Goal: Book appointment/travel/reservation

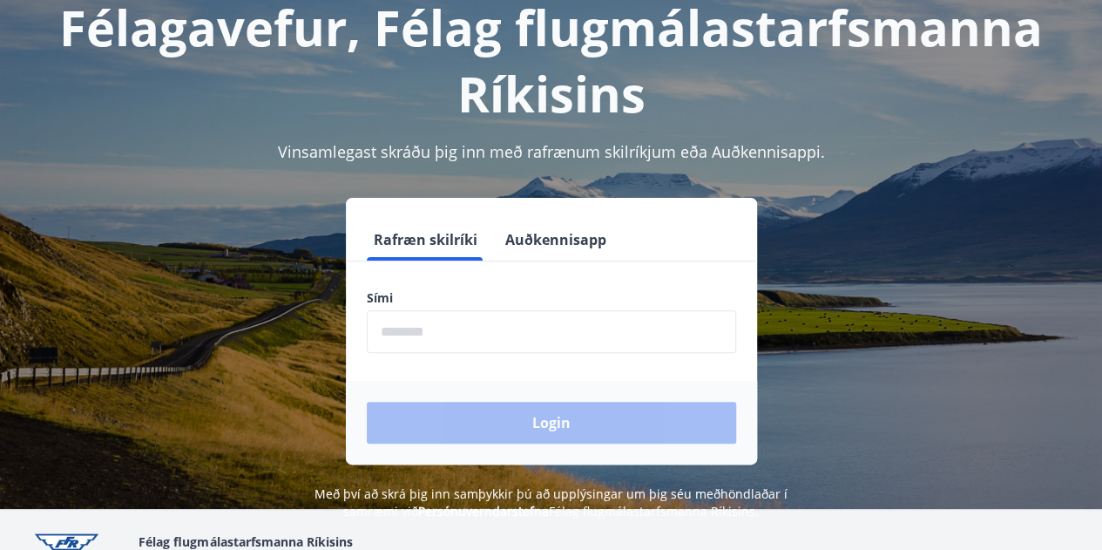
scroll to position [112, 0]
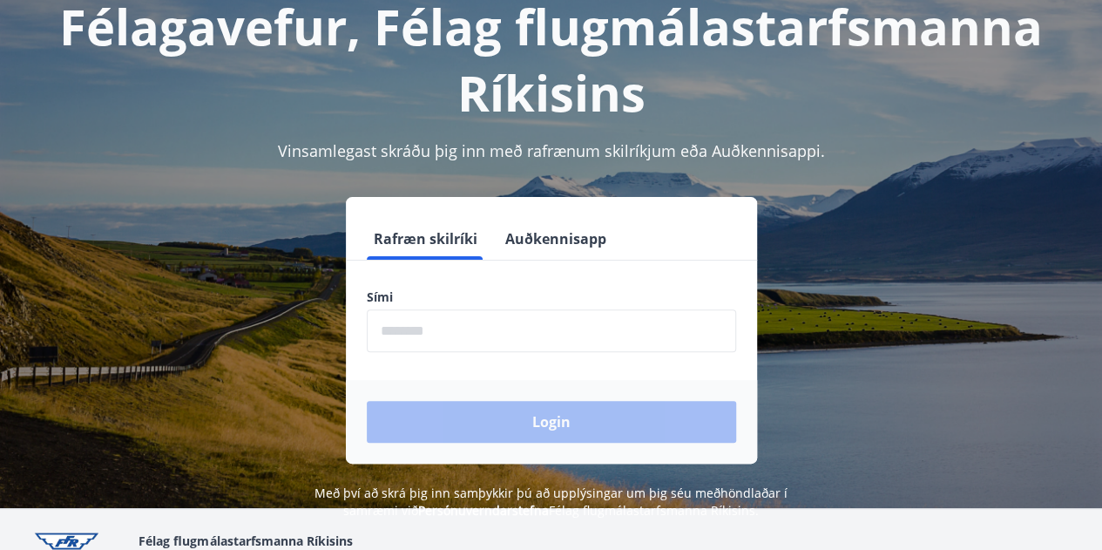
click at [490, 356] on form "Rafræn skilríki Auðkennisapp Sími ​ Login" at bounding box center [551, 341] width 411 height 246
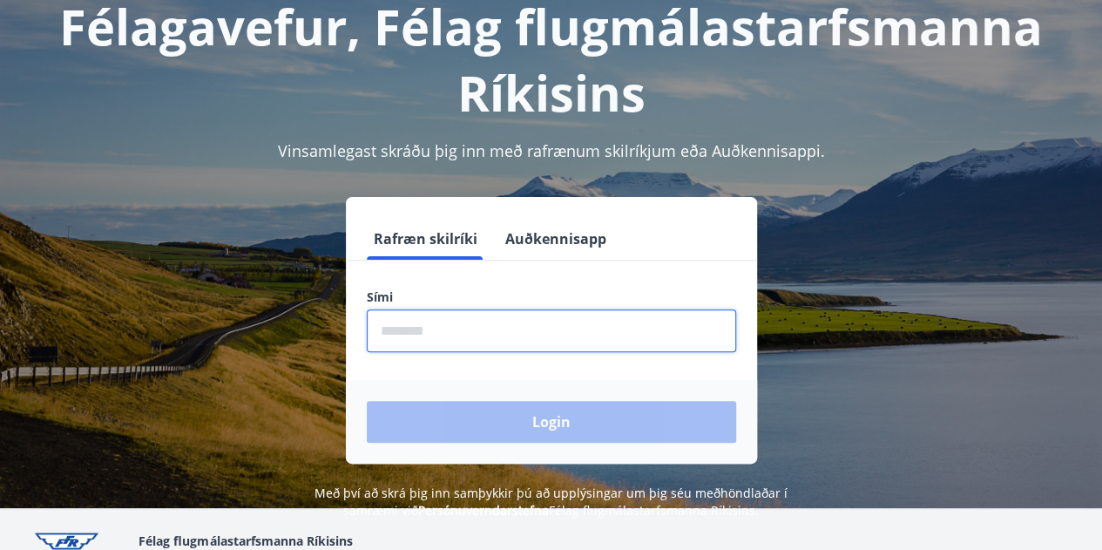
click at [462, 341] on input "phone" at bounding box center [552, 330] width 370 height 43
type input "********"
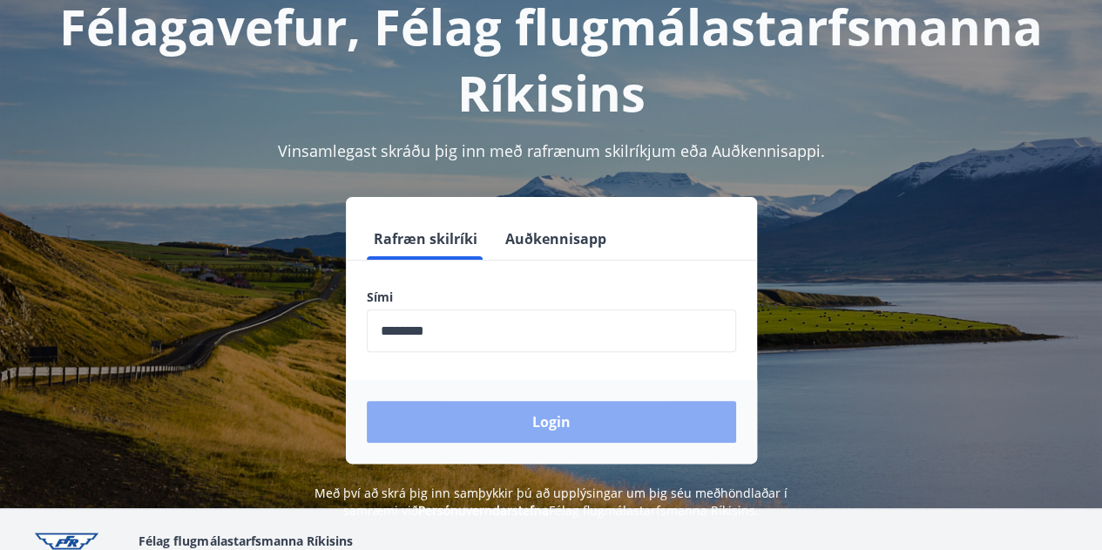
click at [518, 438] on button "Login" at bounding box center [552, 422] width 370 height 42
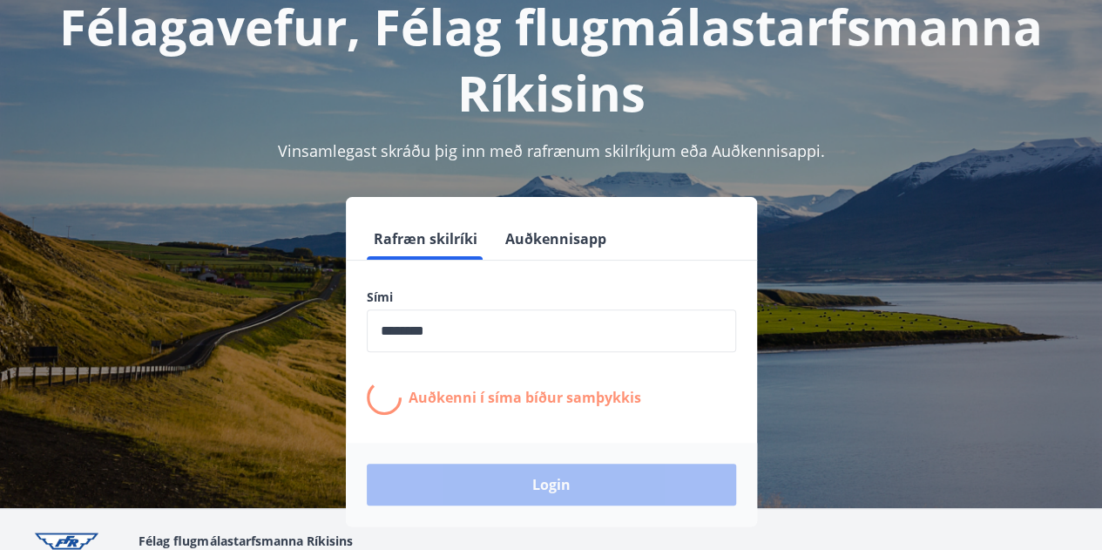
click at [518, 440] on form "Rafræn skilríki Auðkennisapp Sími ​ Auðkenni í [PERSON_NAME] samþykkis Login" at bounding box center [551, 372] width 411 height 309
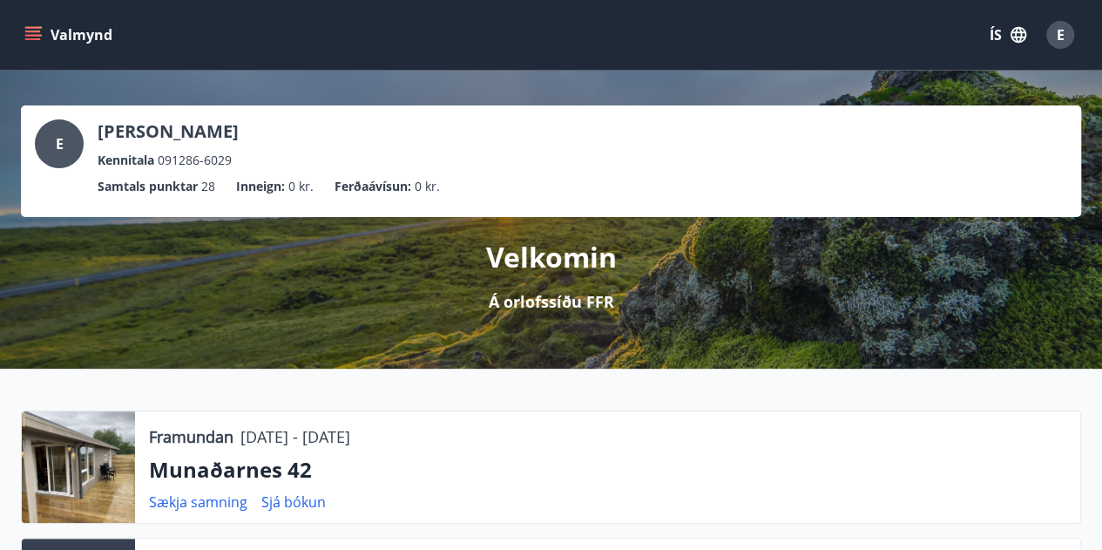
click at [44, 29] on button "Valmynd" at bounding box center [70, 34] width 98 height 31
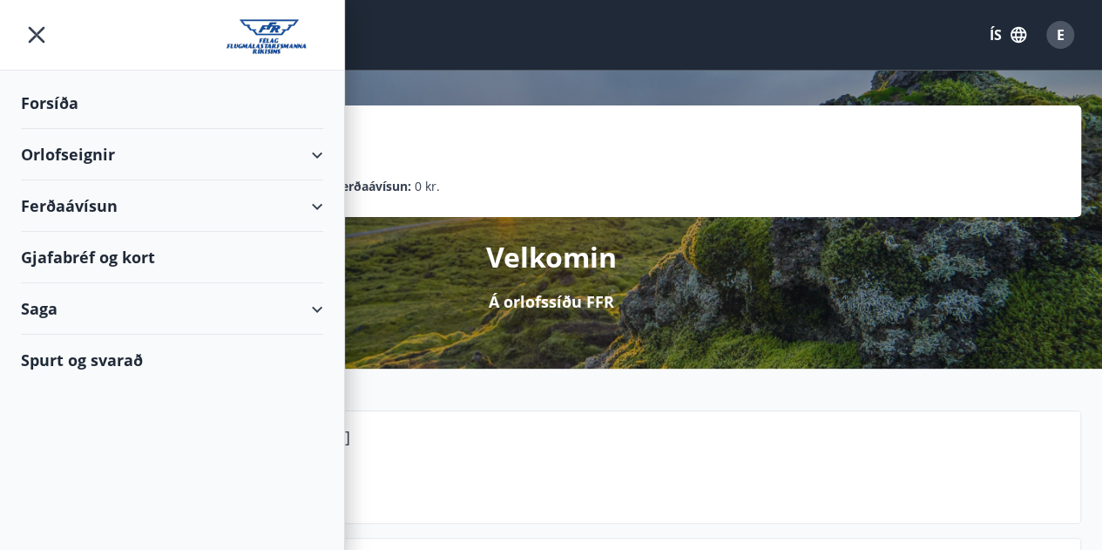
click at [237, 146] on div "Orlofseignir" at bounding box center [172, 154] width 302 height 51
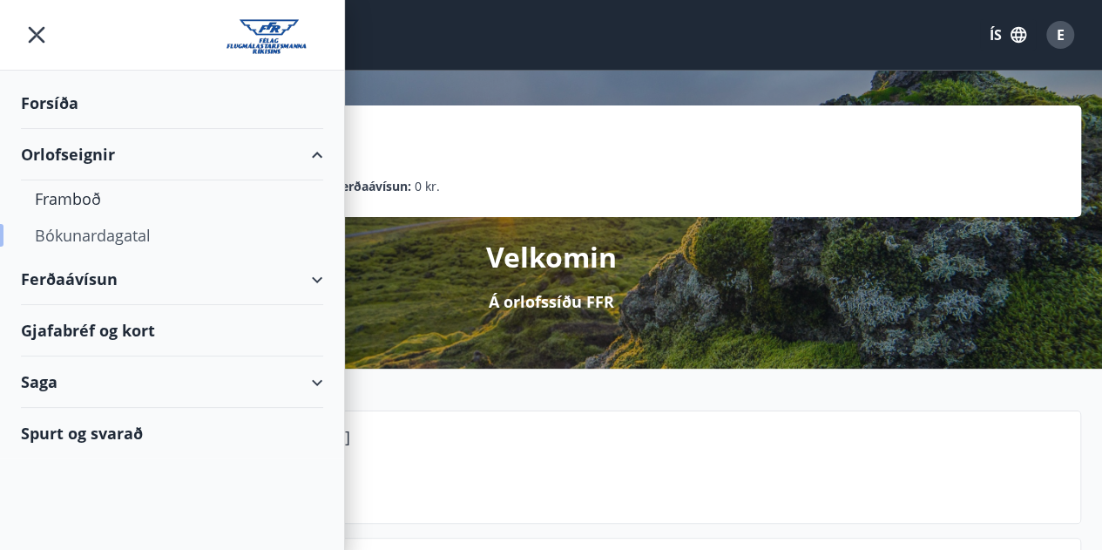
click at [70, 231] on div "Bókunardagatal" at bounding box center [172, 235] width 275 height 37
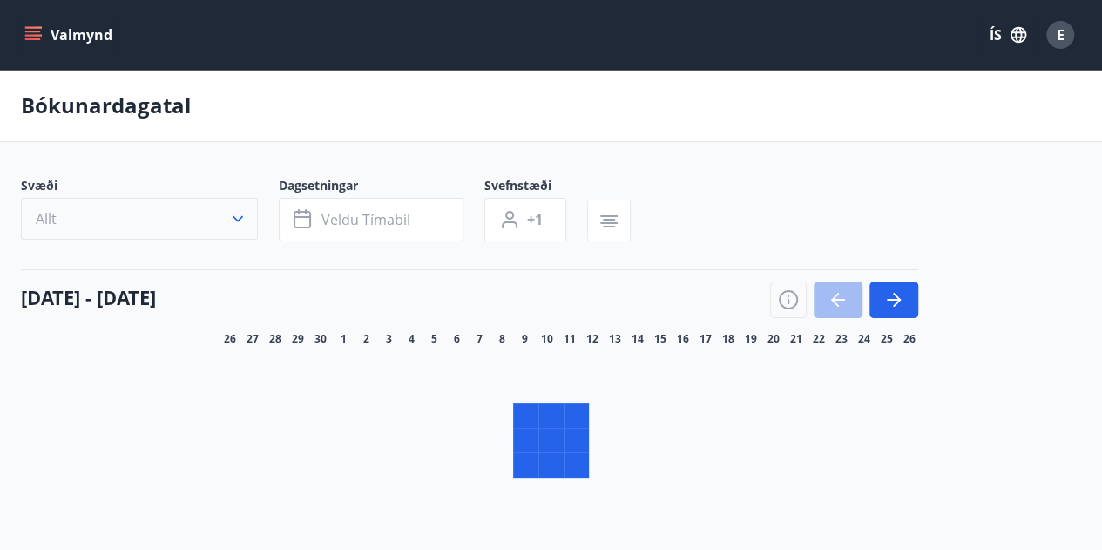
click at [197, 198] on button "Allt" at bounding box center [139, 219] width 237 height 42
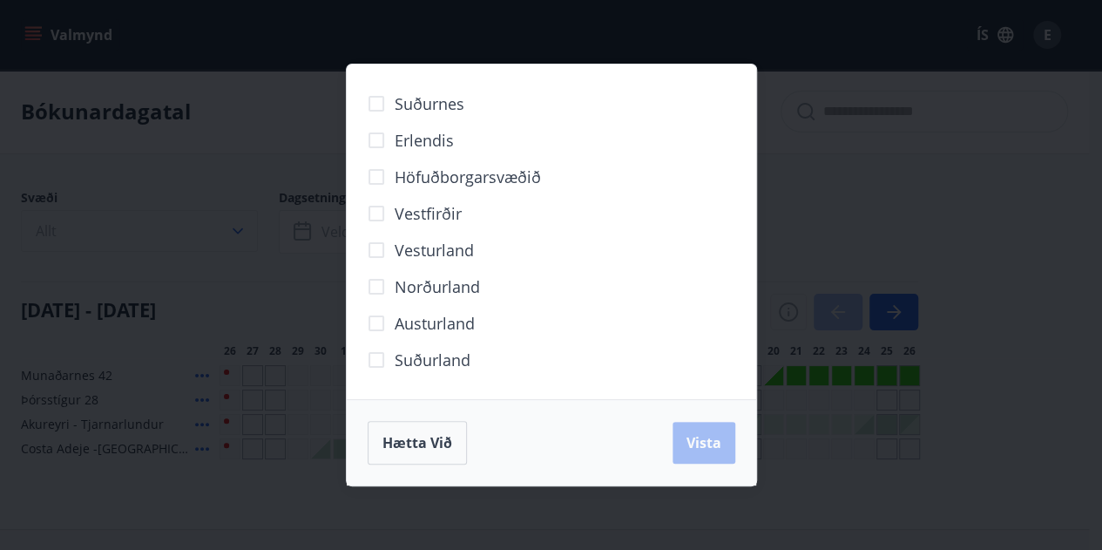
scroll to position [42, 0]
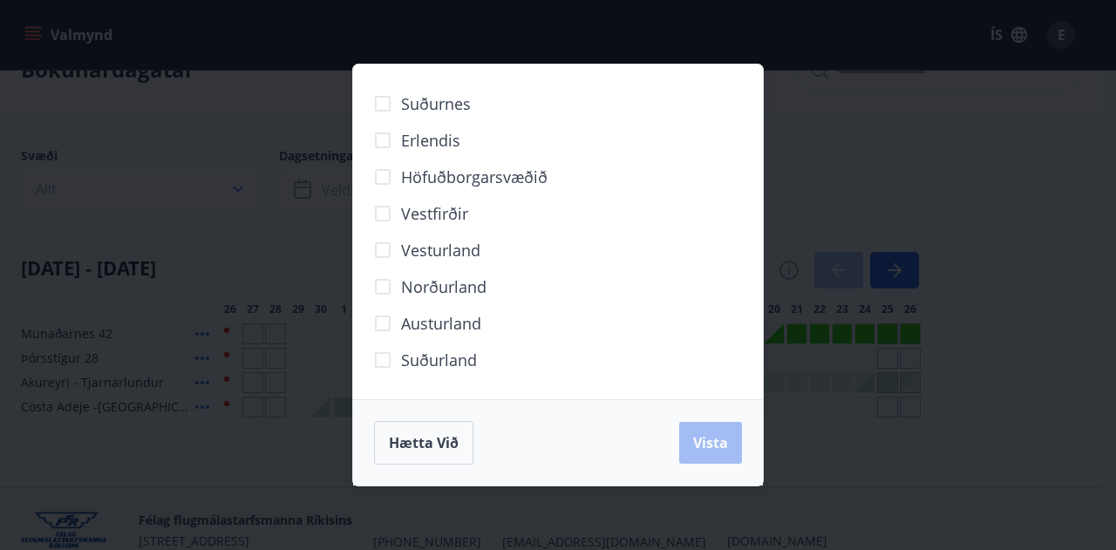
click at [169, 257] on div "Suðurnes Erlendis Höfuðborgarsvæðið Vestfirðir Vesturland Norðurland Austurland…" at bounding box center [558, 275] width 1116 height 550
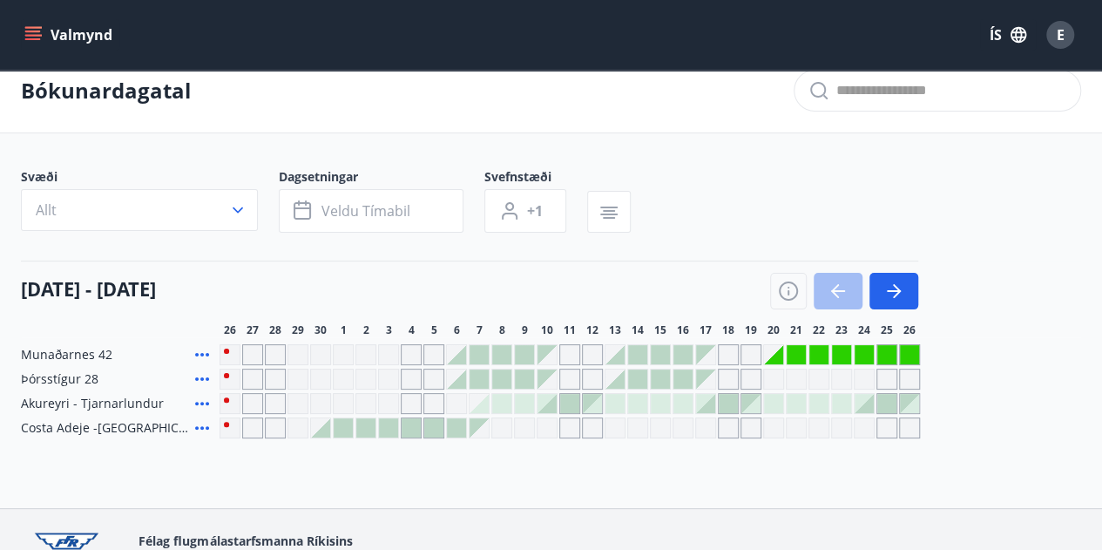
scroll to position [22, 0]
click at [60, 375] on span "Þórsstígur 28" at bounding box center [60, 378] width 78 height 17
click at [197, 376] on icon at bounding box center [202, 377] width 14 height 3
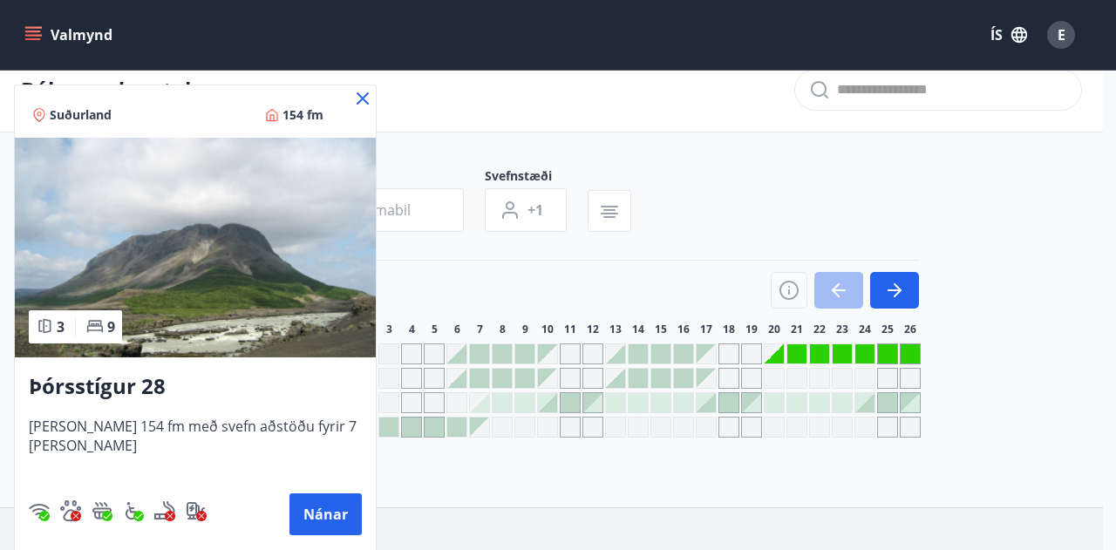
click at [352, 98] on icon at bounding box center [362, 98] width 21 height 21
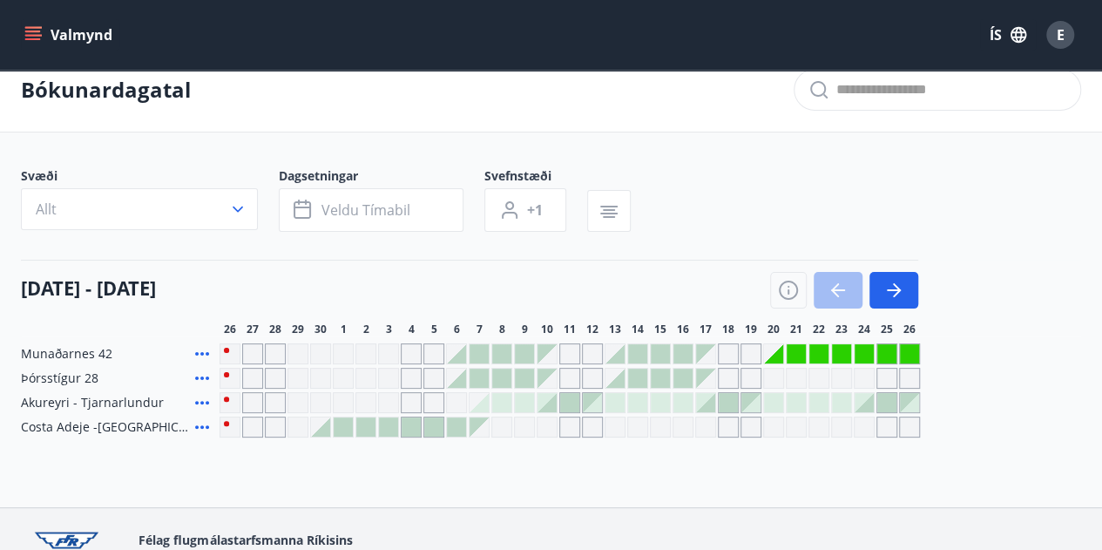
click at [474, 380] on div at bounding box center [479, 378] width 19 height 19
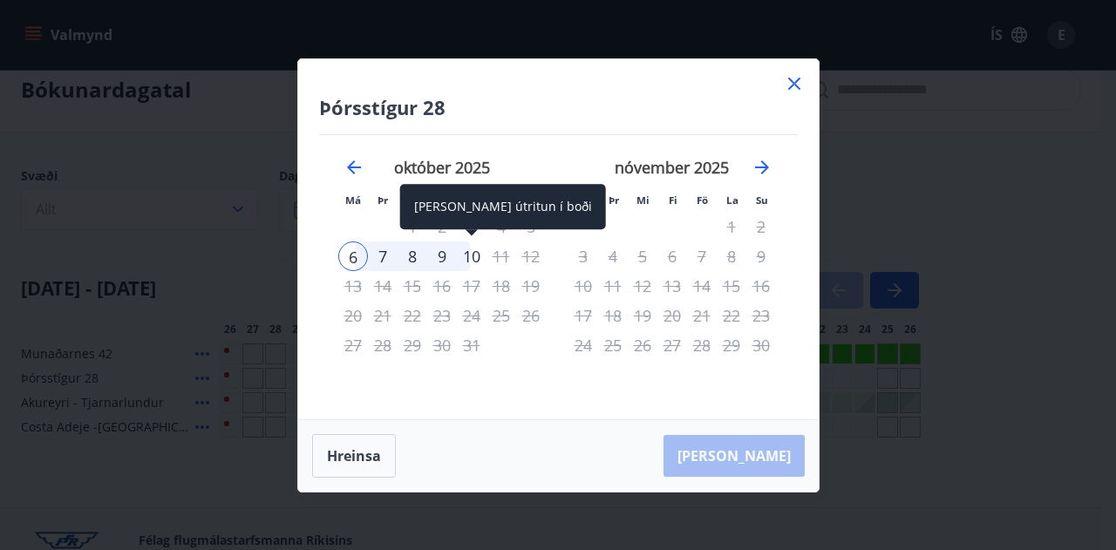
click at [478, 260] on div "10" at bounding box center [472, 256] width 30 height 30
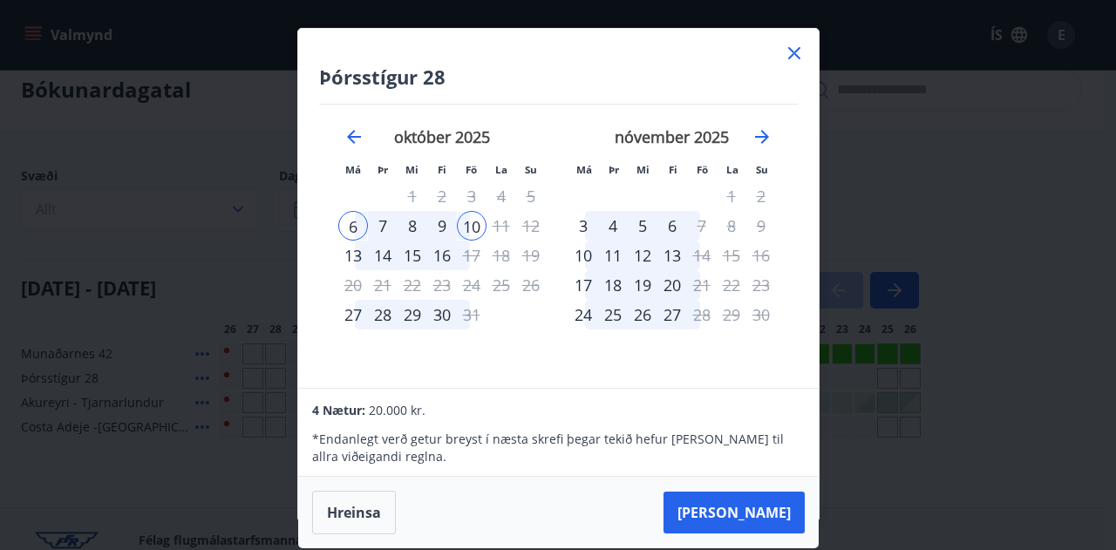
click at [724, 440] on p "* Endanlegt verð getur breyst í næsta skrefi þegar tekið hefur verið tillit til…" at bounding box center [558, 448] width 492 height 35
click at [354, 139] on icon "Move backward to switch to the previous month." at bounding box center [353, 136] width 21 height 21
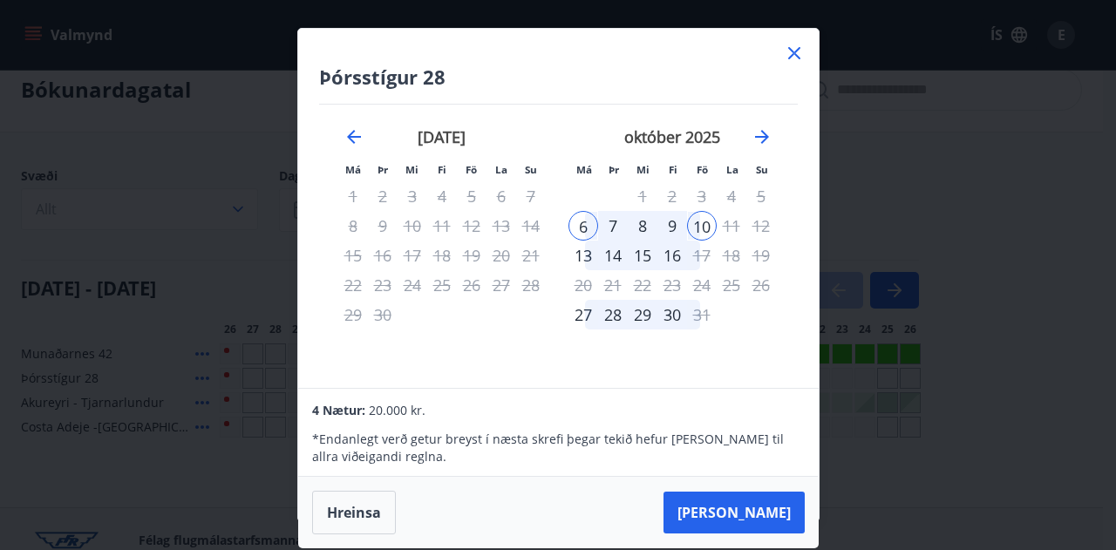
click at [630, 411] on div "4 Nætur: 20.000 kr." at bounding box center [558, 409] width 492 height 21
click at [769, 144] on icon "Move forward to switch to the next month." at bounding box center [761, 136] width 21 height 21
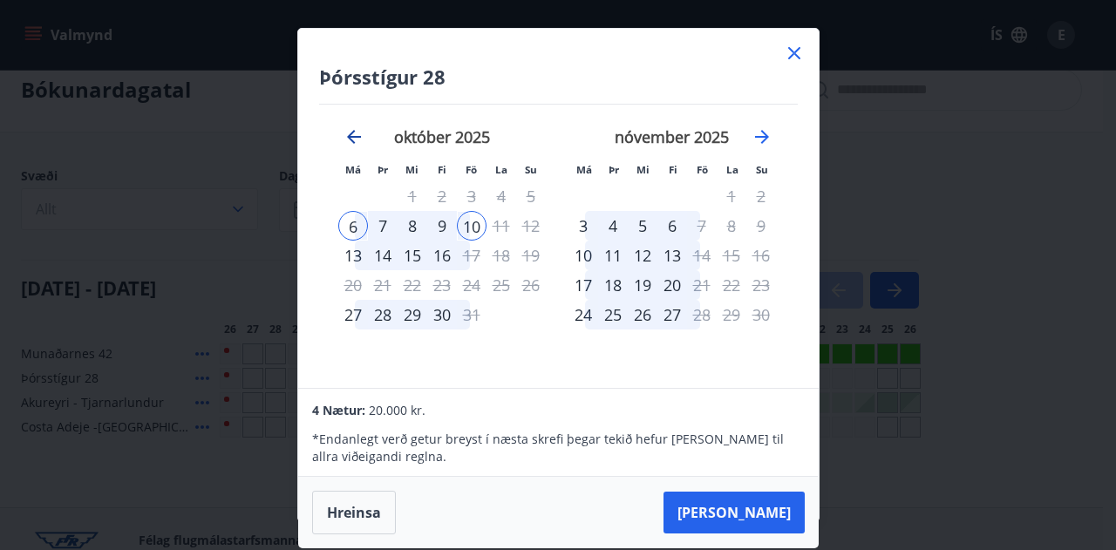
click at [351, 138] on icon "Move backward to switch to the previous month." at bounding box center [353, 136] width 21 height 21
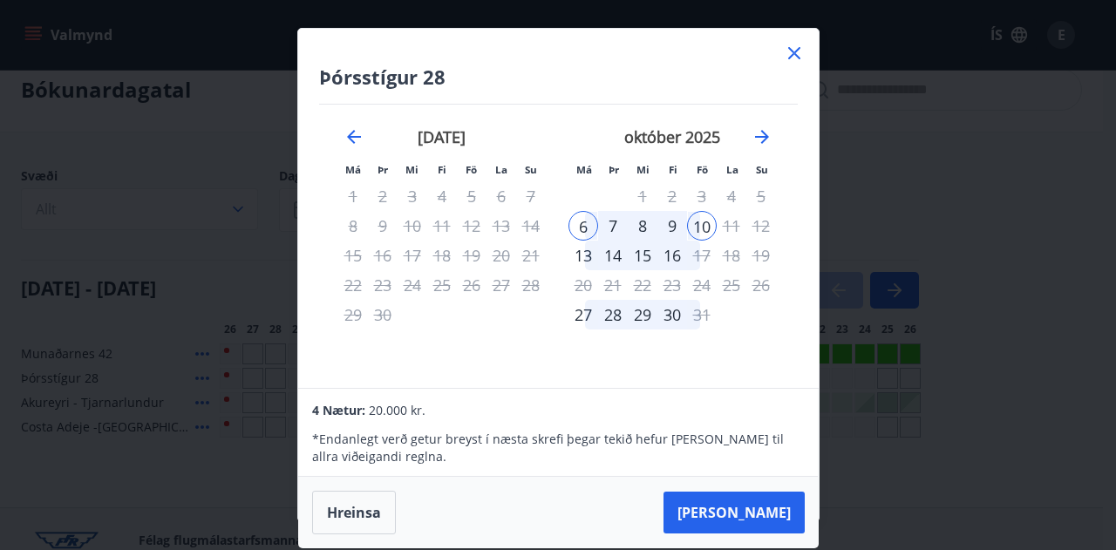
click at [797, 54] on icon at bounding box center [793, 53] width 21 height 21
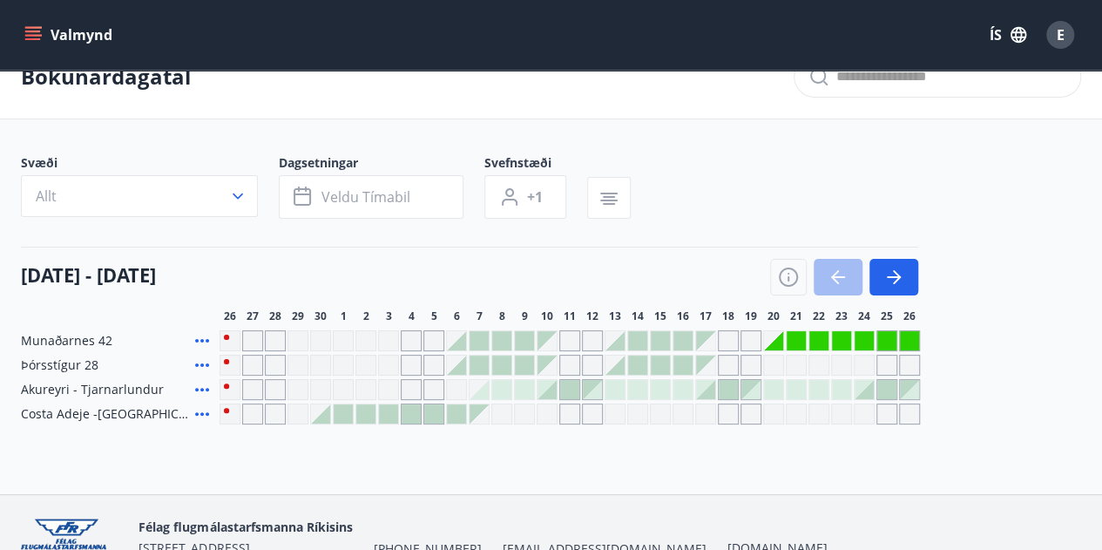
scroll to position [0, 0]
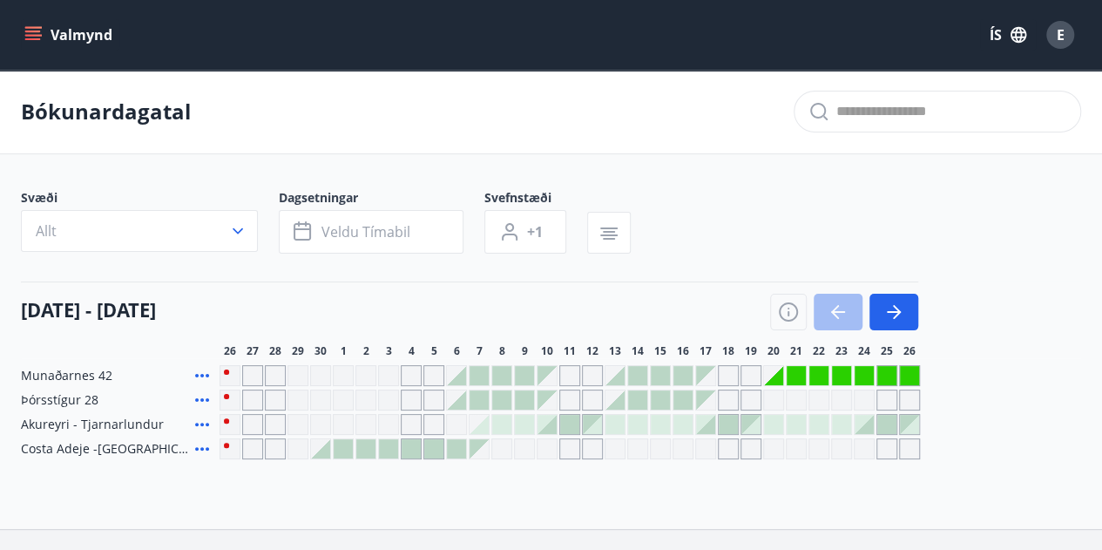
click at [587, 163] on main "Bókunardagatal Svæði Allt Dagsetningar Veldu tímabil Svefnstæði +1 26 september…" at bounding box center [551, 265] width 1102 height 390
click at [607, 277] on div "Svæði Allt Dagsetningar Veldu tímabil Svefnstæði +1 26 september - 26 október 2…" at bounding box center [551, 324] width 1061 height 270
click at [522, 163] on main "Bókunardagatal Svæði Allt Dagsetningar Veldu tímabil Svefnstæði +1 26 september…" at bounding box center [551, 265] width 1102 height 390
drag, startPoint x: 29, startPoint y: 198, endPoint x: 52, endPoint y: 198, distance: 23.5
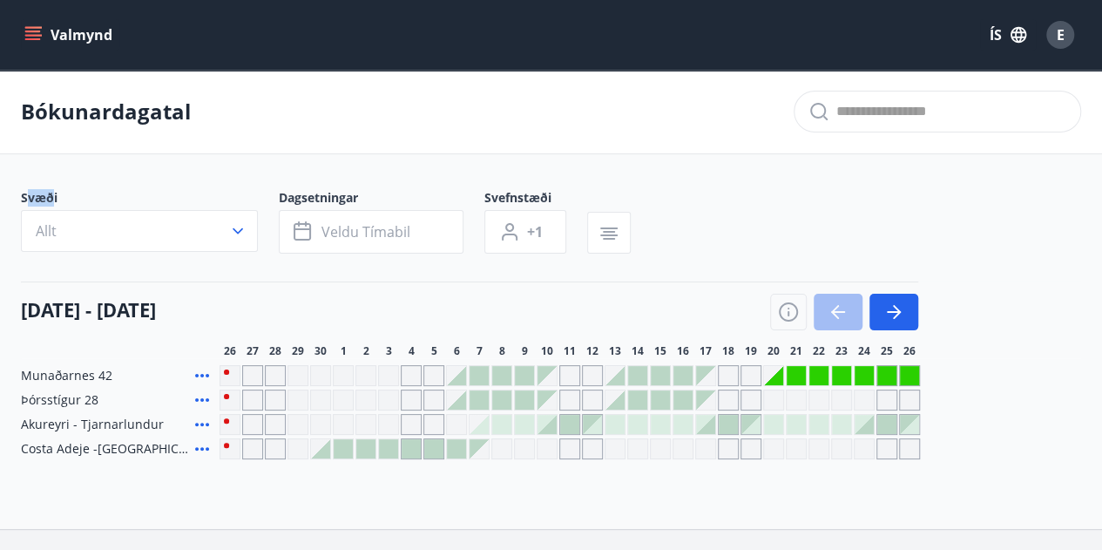
click at [52, 198] on span "Svæði" at bounding box center [150, 199] width 258 height 21
drag, startPoint x: 286, startPoint y: 198, endPoint x: 352, endPoint y: 200, distance: 66.3
click at [352, 200] on span "Dagsetningar" at bounding box center [382, 199] width 206 height 21
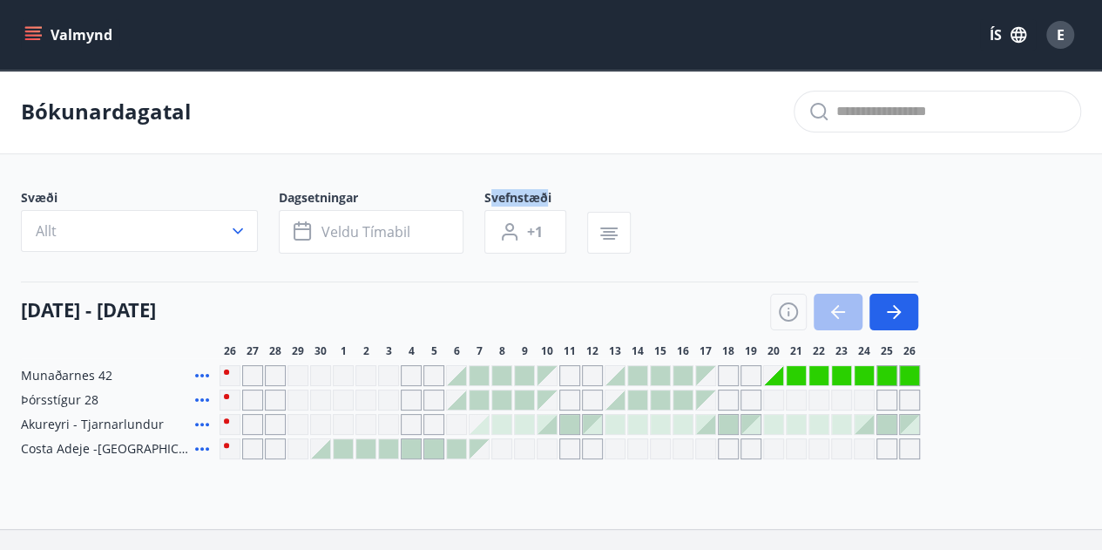
drag, startPoint x: 492, startPoint y: 200, endPoint x: 548, endPoint y: 197, distance: 56.8
click at [548, 197] on span "Svefnstæði" at bounding box center [536, 199] width 103 height 21
click at [716, 118] on div "Bókunardagatal" at bounding box center [551, 112] width 1102 height 85
